Goal: Task Accomplishment & Management: Manage account settings

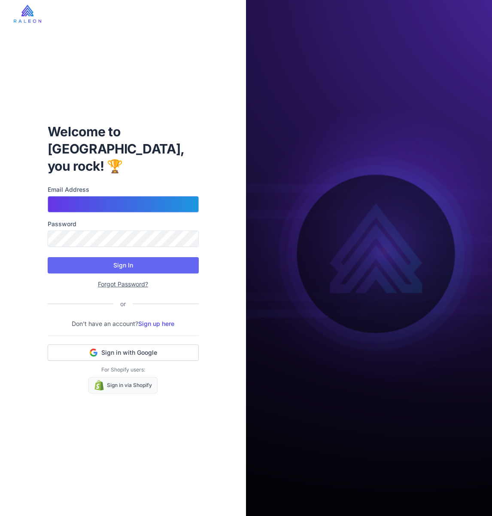
click at [102, 197] on input "Email Address" at bounding box center [123, 204] width 151 height 16
type input "**********"
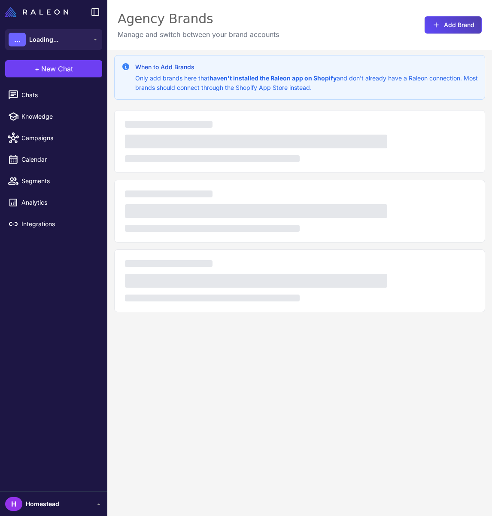
click at [134, 257] on div at bounding box center [299, 280] width 371 height 63
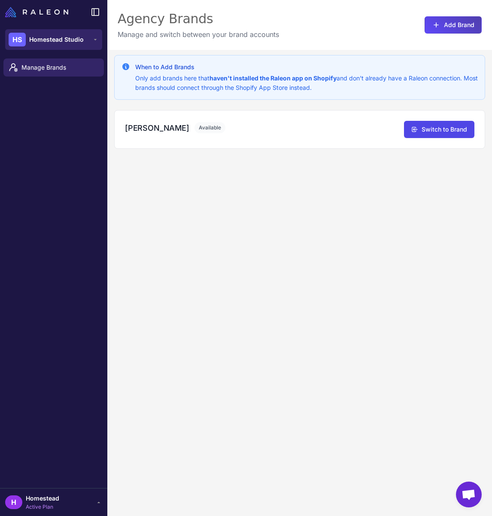
click at [60, 43] on span "Homestead Studio" at bounding box center [56, 39] width 55 height 9
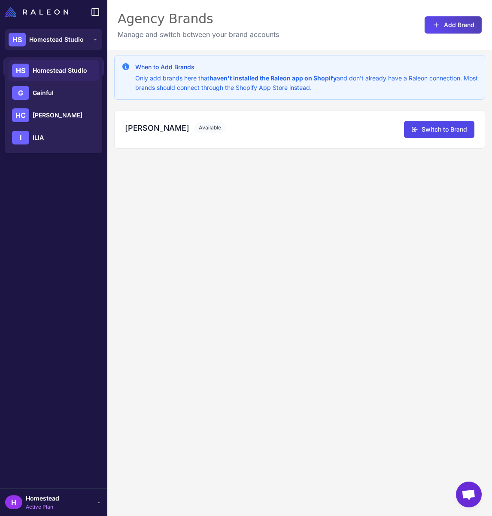
click at [60, 69] on span "Homestead Studio" at bounding box center [60, 70] width 55 height 9
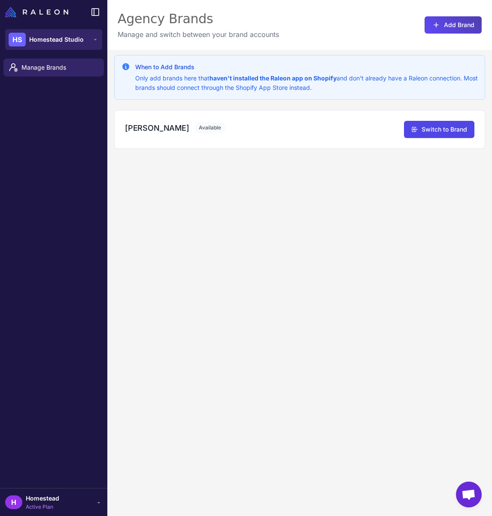
click at [56, 35] on span "Homestead Studio" at bounding box center [56, 39] width 55 height 9
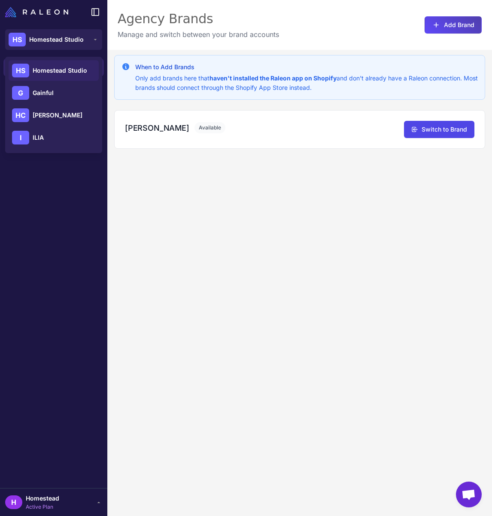
click at [6, 15] on img at bounding box center [36, 12] width 63 height 10
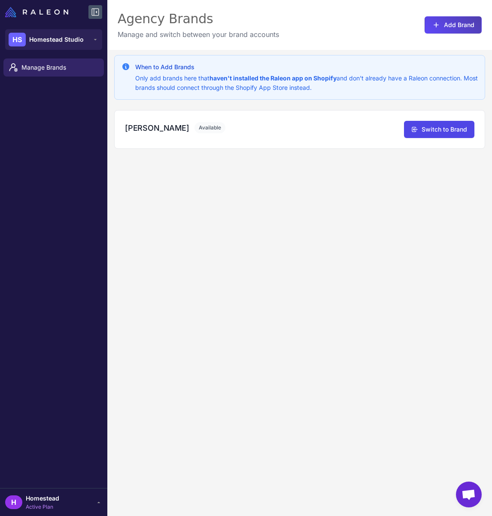
click at [91, 12] on icon at bounding box center [95, 12] width 10 height 10
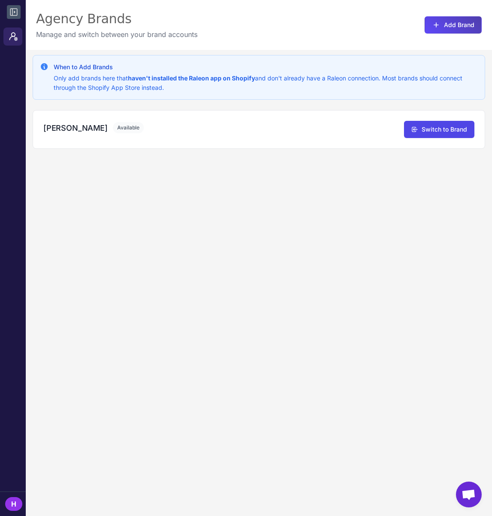
click at [13, 12] on icon at bounding box center [14, 12] width 10 height 10
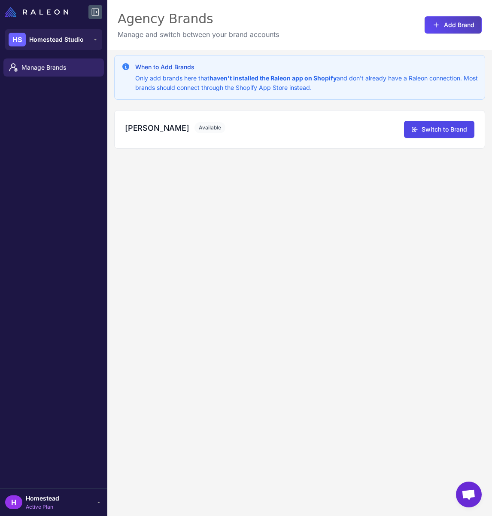
click at [67, 499] on div "H Homestead Active Plan" at bounding box center [53, 501] width 97 height 17
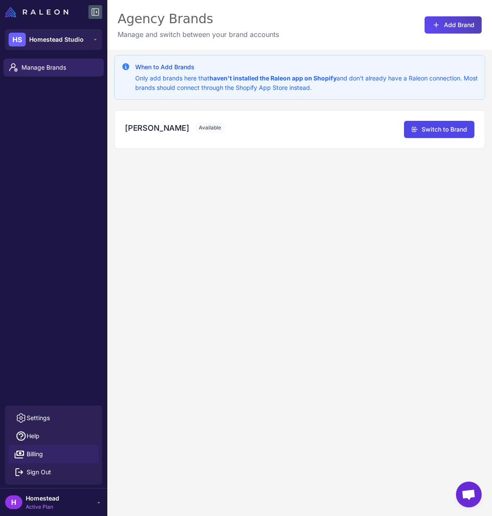
click at [33, 456] on span "Billing" at bounding box center [35, 453] width 16 height 9
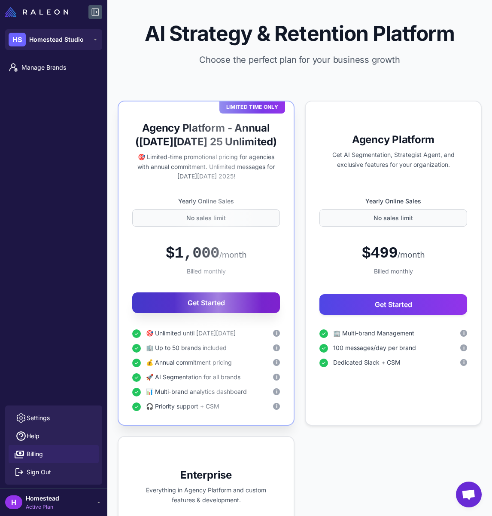
click at [246, 301] on button "Get Started" at bounding box center [206, 302] width 148 height 21
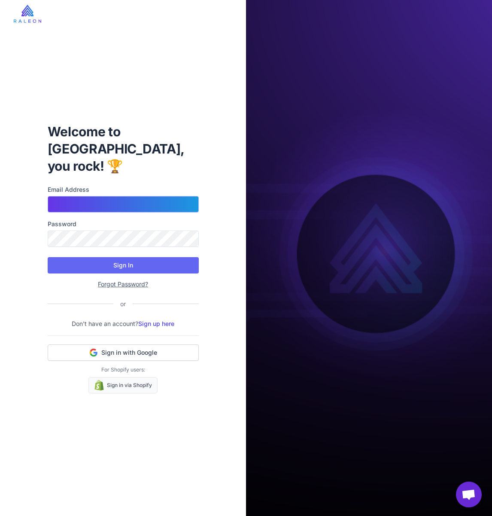
click at [155, 202] on input "Email Address" at bounding box center [123, 204] width 151 height 16
type input "**********"
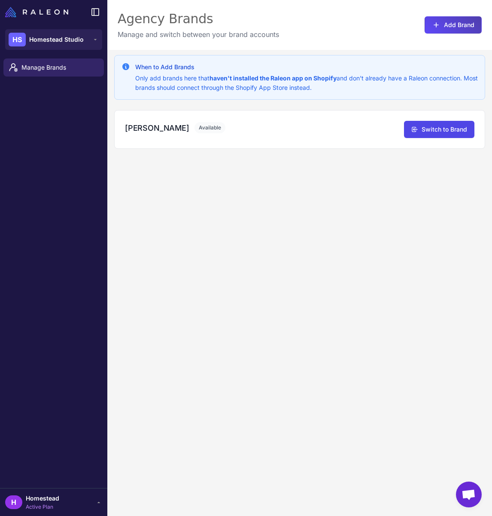
click at [41, 498] on span "Homestead" at bounding box center [43, 497] width 34 height 9
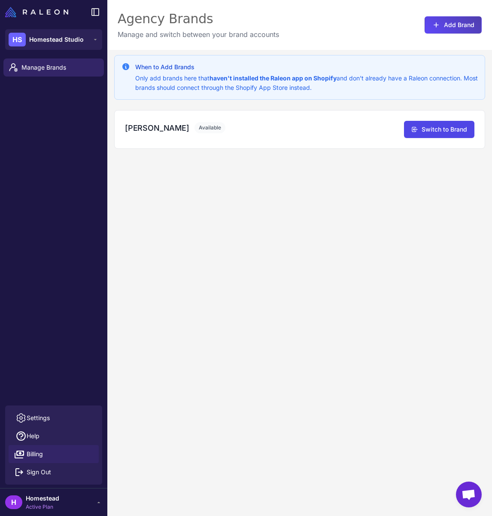
click at [40, 453] on span "Billing" at bounding box center [35, 453] width 16 height 9
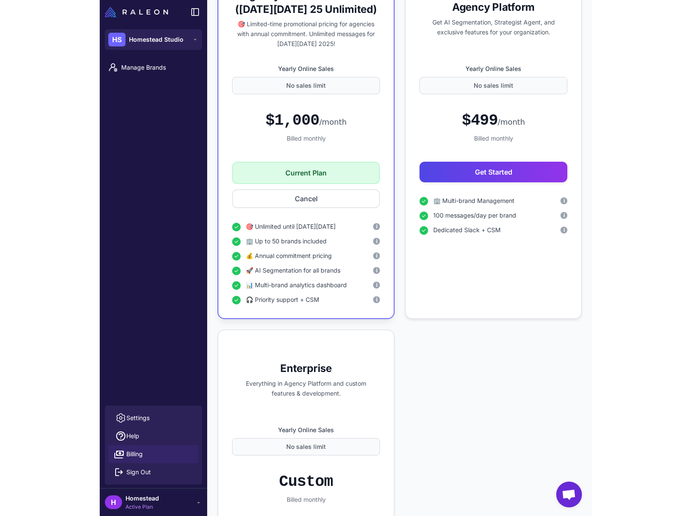
scroll to position [953, 0]
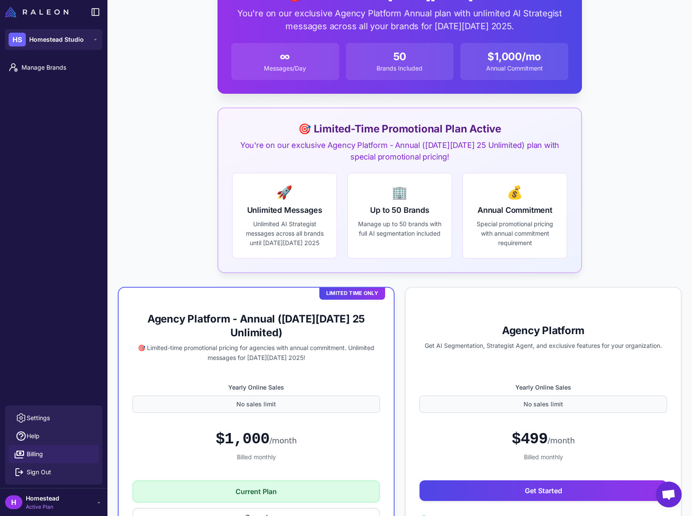
click at [25, 81] on div "Manage Brands" at bounding box center [53, 230] width 107 height 350
click at [48, 63] on span "Manage Brands" at bounding box center [59, 67] width 76 height 9
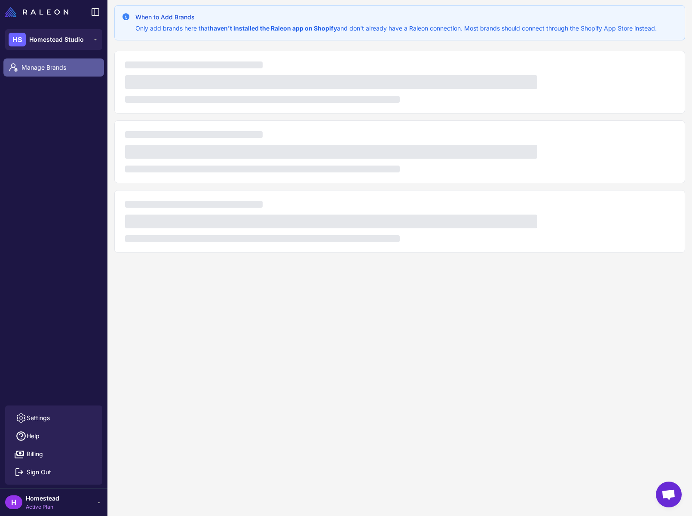
scroll to position [50, 0]
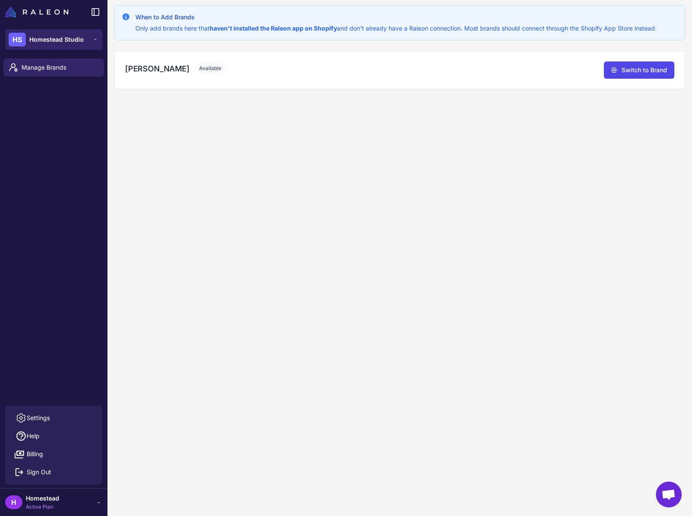
click at [61, 35] on span "Homestead Studio" at bounding box center [56, 39] width 55 height 9
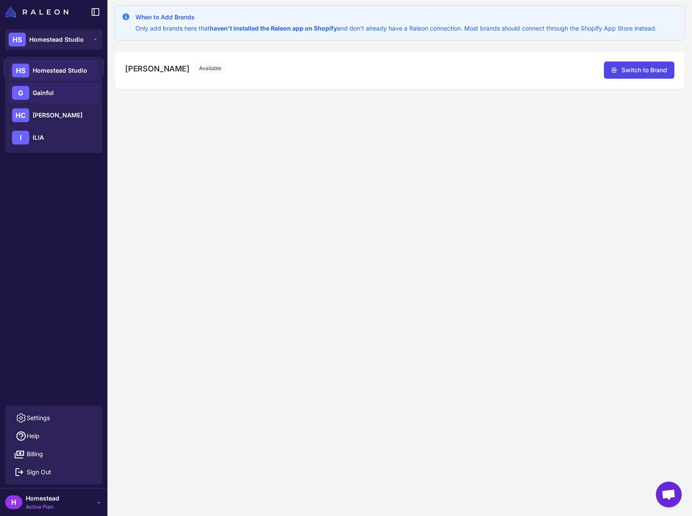
click at [52, 92] on span "Gainful" at bounding box center [43, 92] width 21 height 9
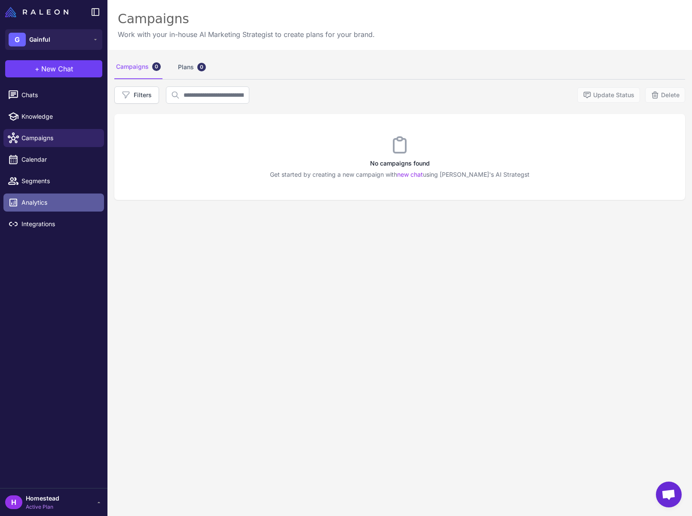
click at [39, 198] on span "Analytics" at bounding box center [59, 202] width 76 height 9
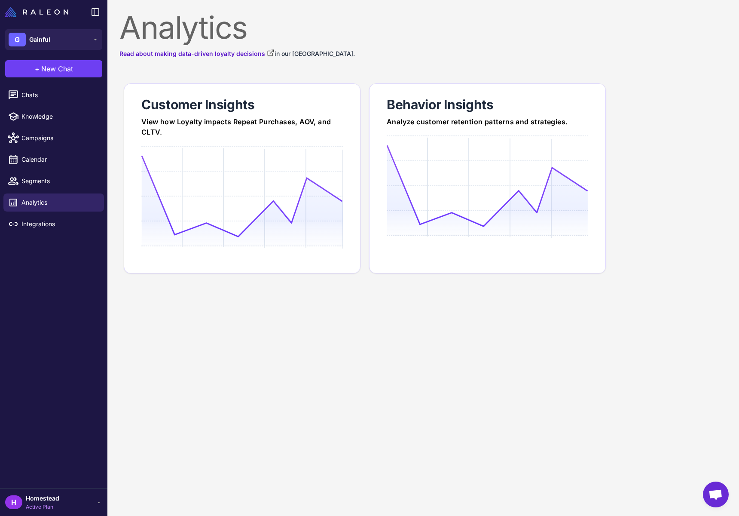
click at [73, 498] on div "H Homestead Active Plan" at bounding box center [53, 501] width 97 height 17
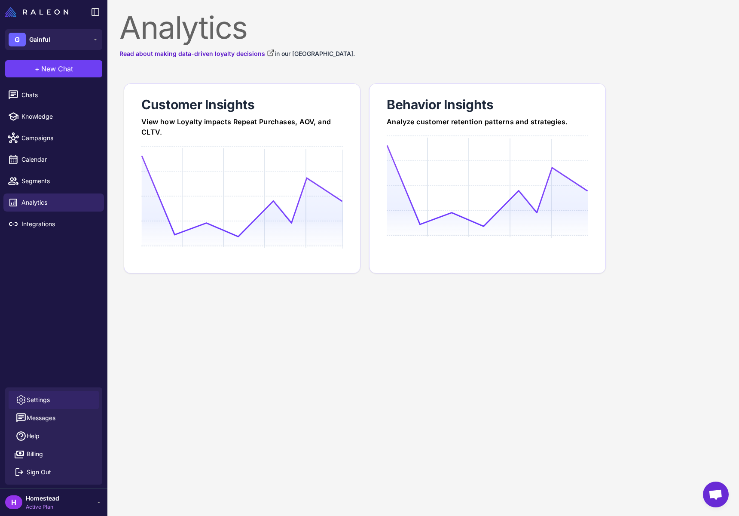
click at [45, 398] on span "Settings" at bounding box center [38, 399] width 23 height 9
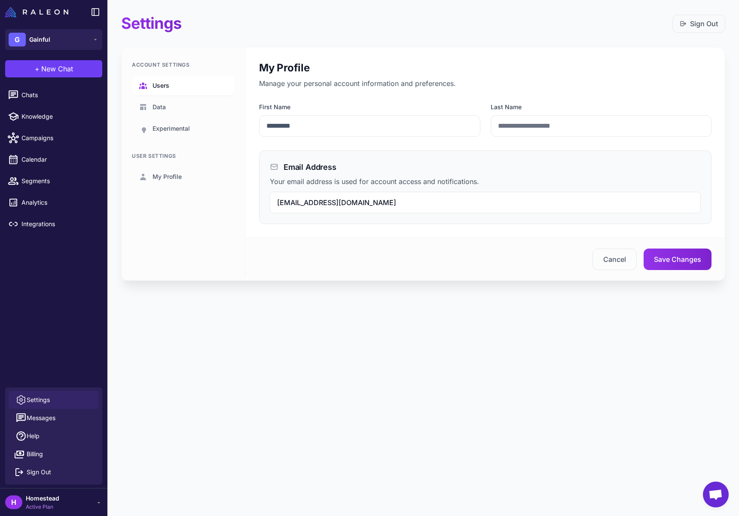
click at [159, 88] on span "Users" at bounding box center [161, 85] width 17 height 9
